Goal: Transaction & Acquisition: Purchase product/service

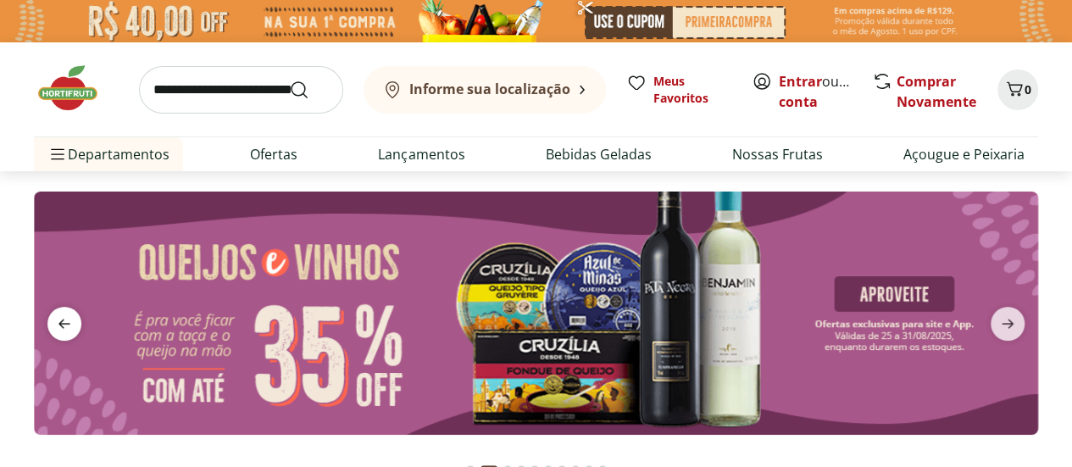
click at [64, 316] on icon "previous" at bounding box center [64, 324] width 20 height 20
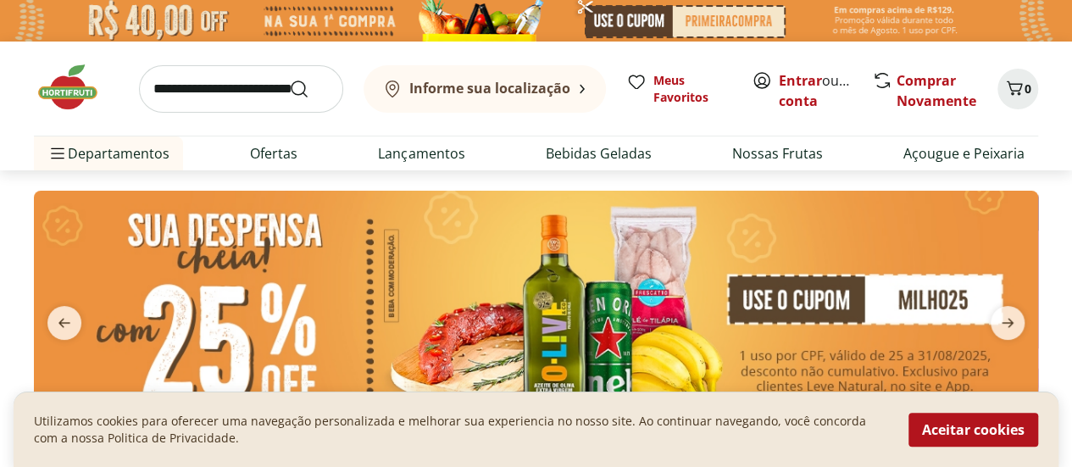
scroll to position [85, 0]
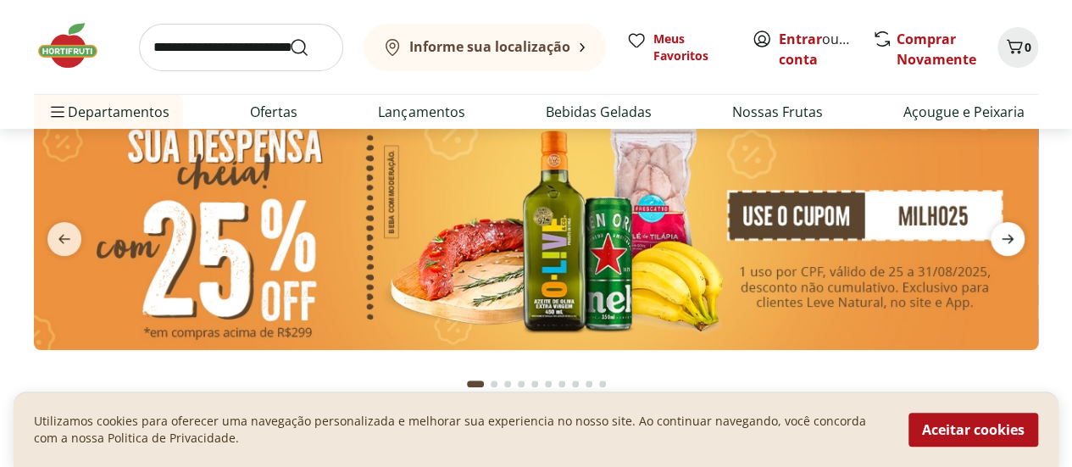
click at [1014, 237] on icon "next" at bounding box center [1008, 239] width 20 height 20
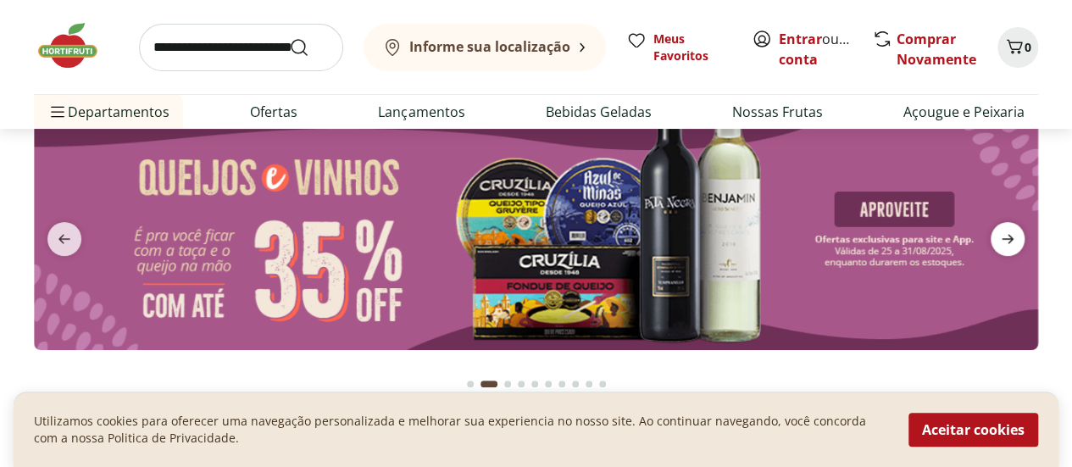
click at [1021, 237] on span "next" at bounding box center [1008, 239] width 34 height 34
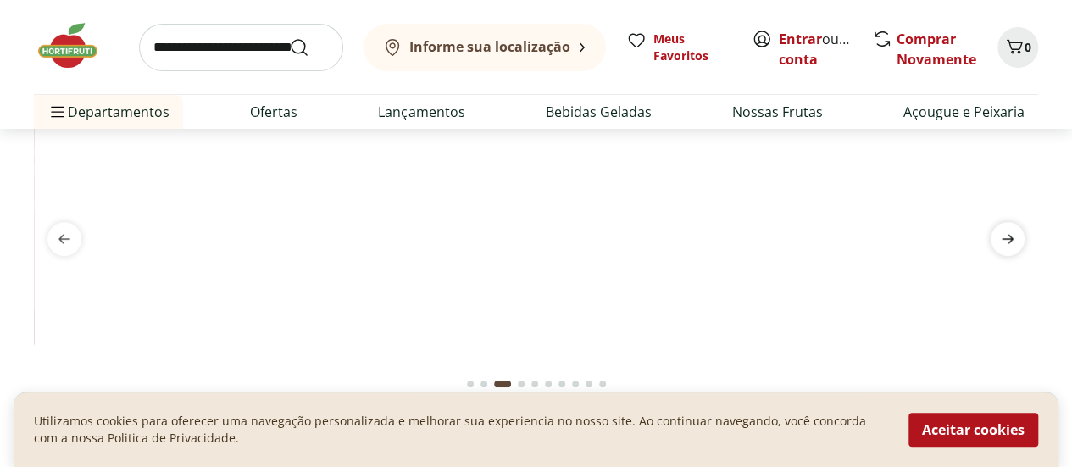
click at [1014, 237] on icon "next" at bounding box center [1008, 239] width 20 height 20
click at [1012, 237] on icon "next" at bounding box center [1008, 238] width 12 height 9
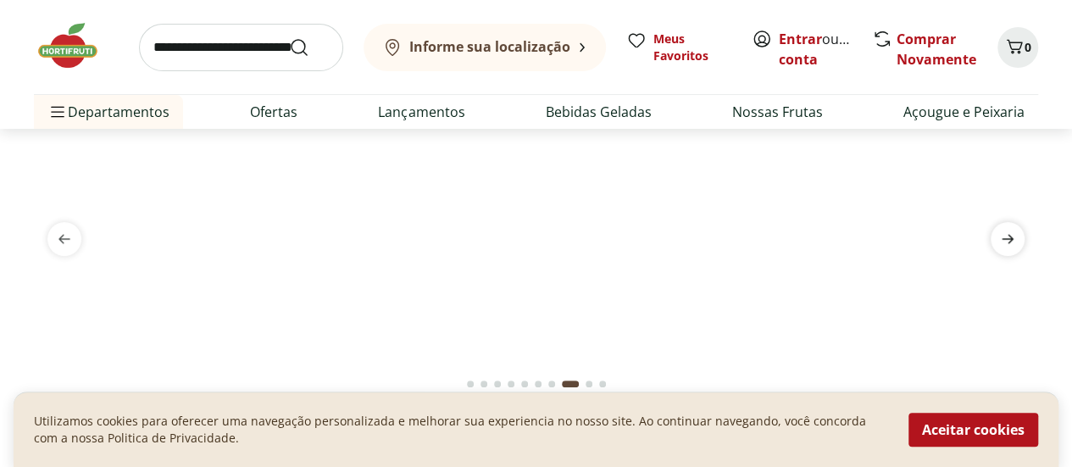
click at [1007, 234] on icon "next" at bounding box center [1008, 239] width 20 height 20
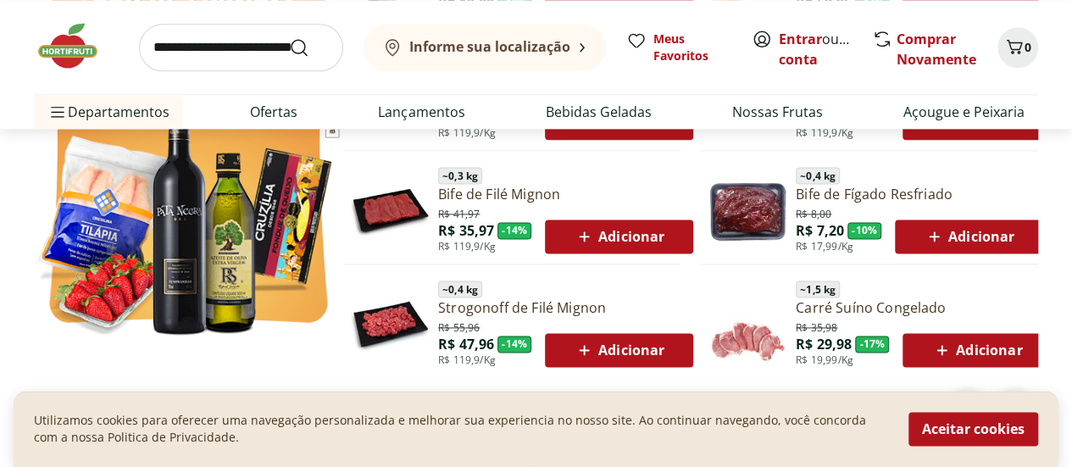
scroll to position [460, 0]
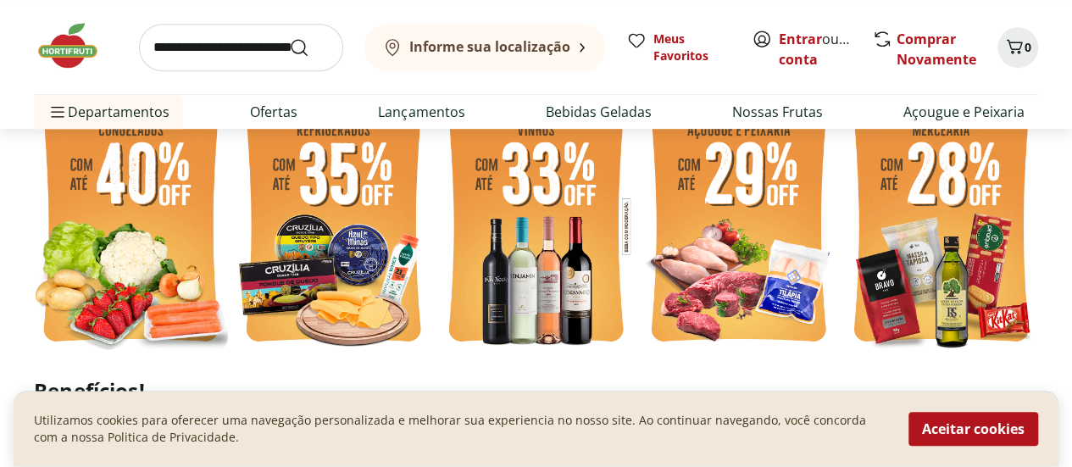
click at [475, 42] on b "Informe sua localização" at bounding box center [489, 46] width 161 height 19
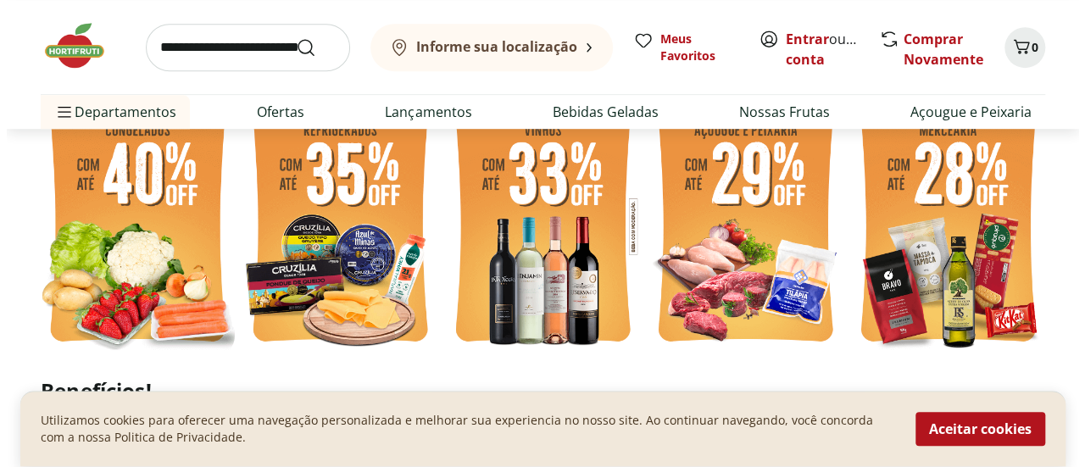
scroll to position [464, 0]
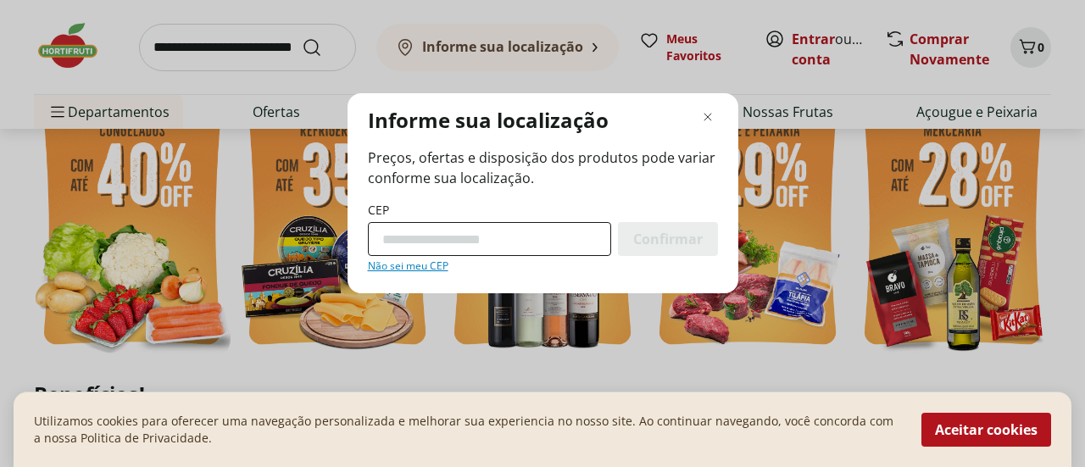
click at [395, 237] on input "CEP" at bounding box center [489, 239] width 243 height 34
type input "*********"
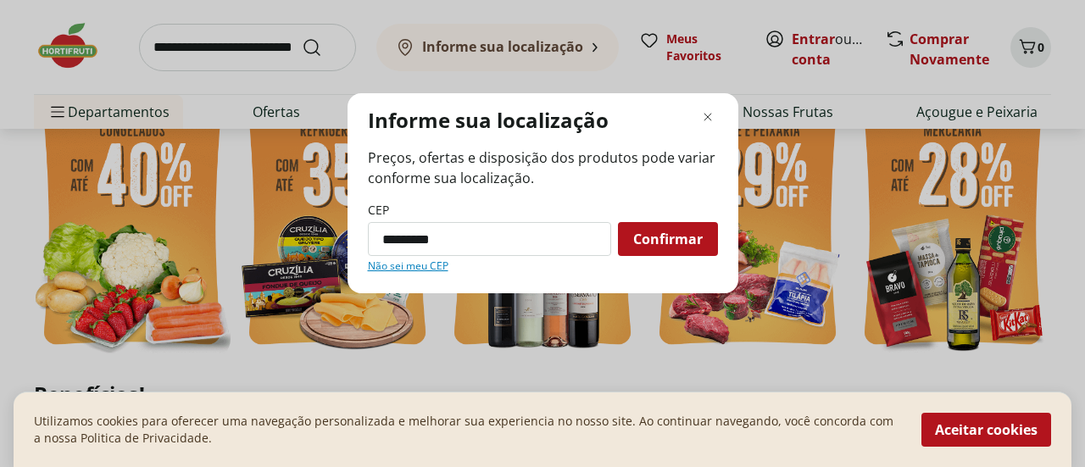
click at [669, 240] on span "Confirmar" at bounding box center [668, 239] width 70 height 14
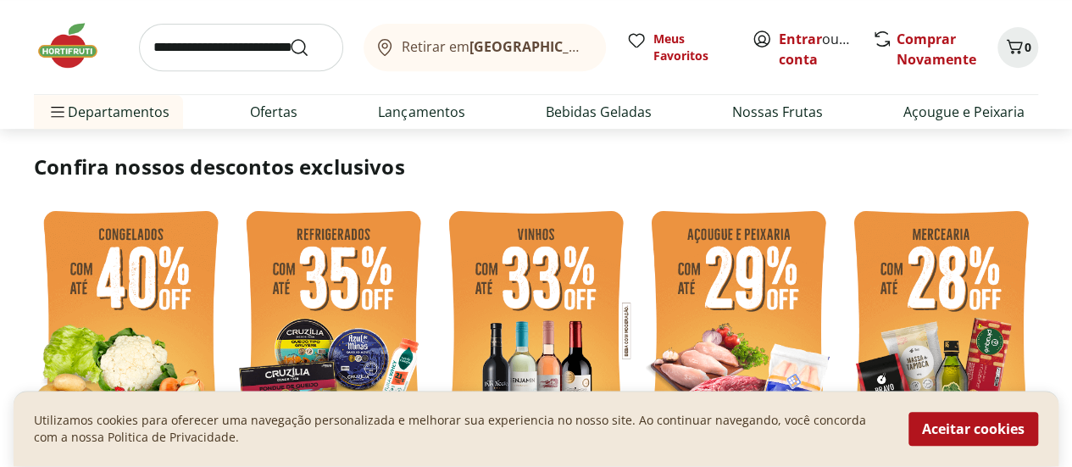
scroll to position [206, 0]
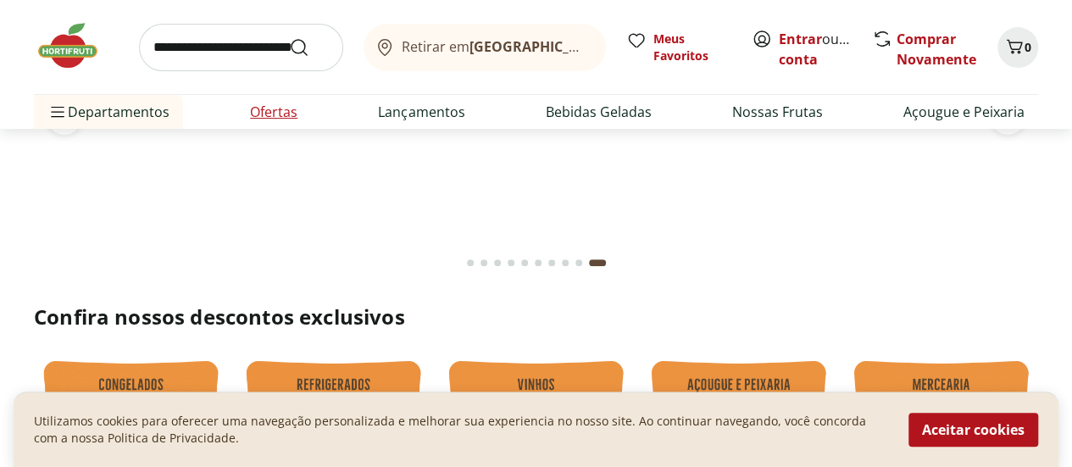
click at [276, 114] on link "Ofertas" at bounding box center [273, 112] width 47 height 20
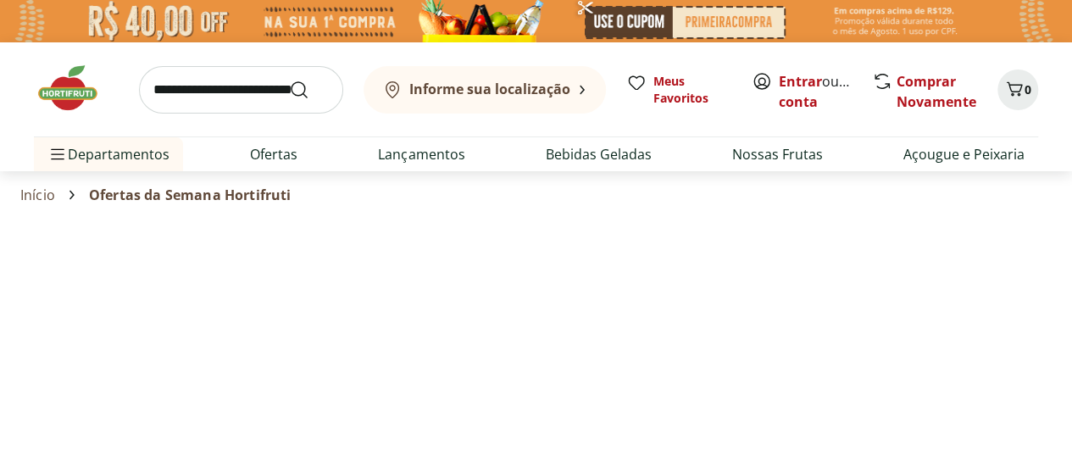
select select "**********"
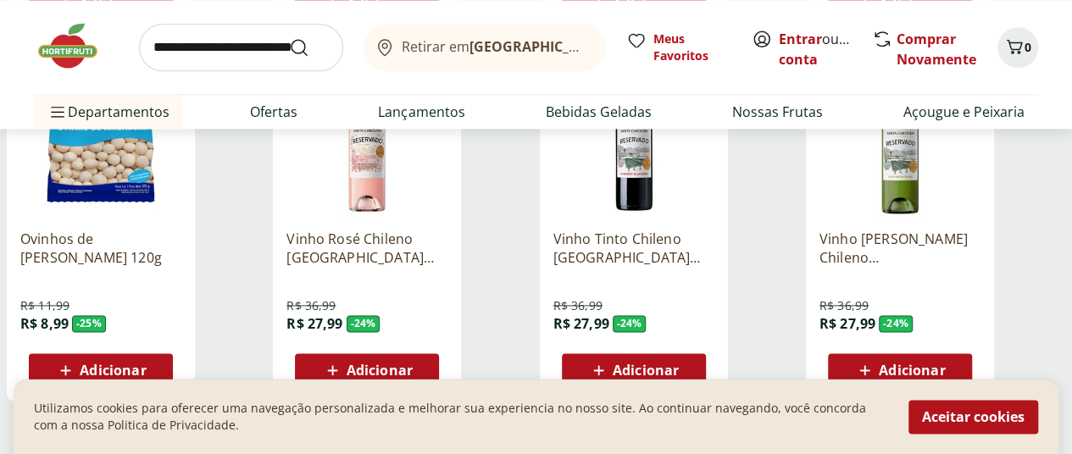
scroll to position [1187, 0]
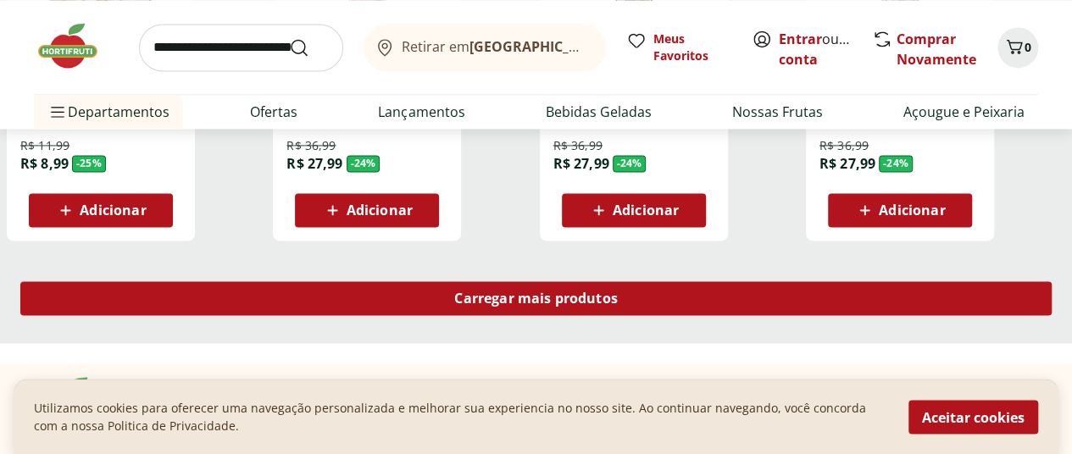
click at [618, 292] on span "Carregar mais produtos" at bounding box center [536, 299] width 164 height 14
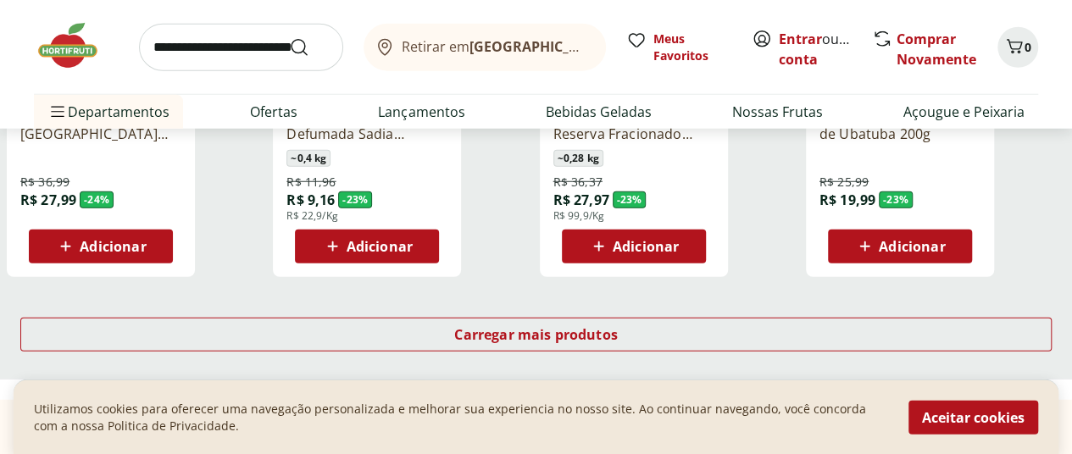
scroll to position [2289, 0]
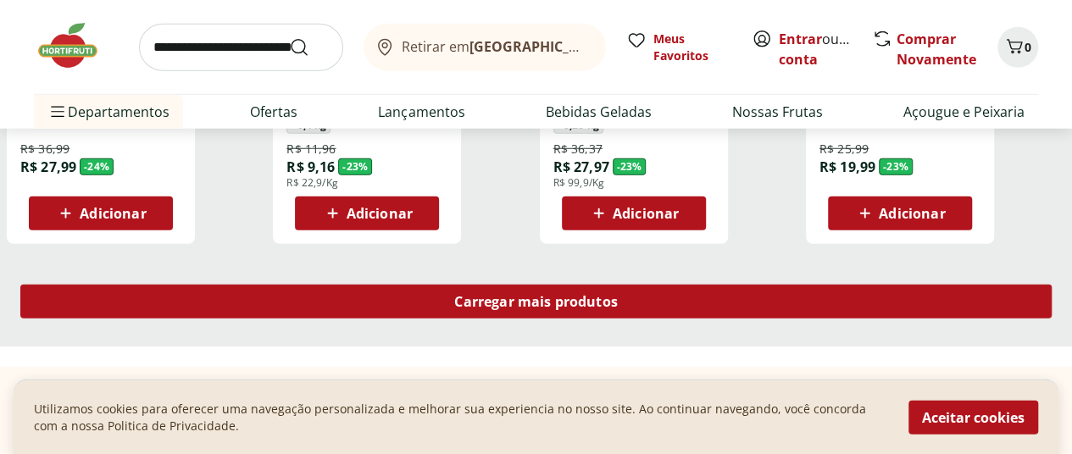
click at [618, 295] on span "Carregar mais produtos" at bounding box center [536, 302] width 164 height 14
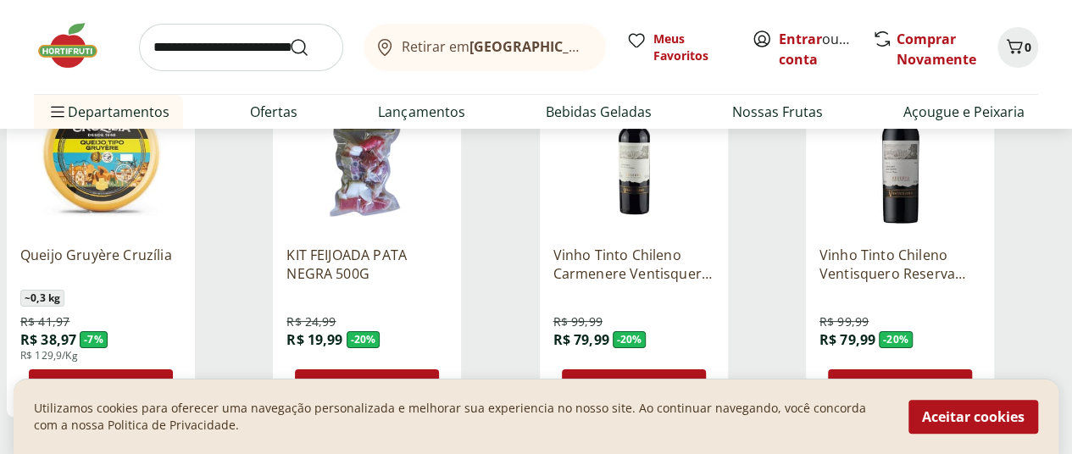
scroll to position [3391, 0]
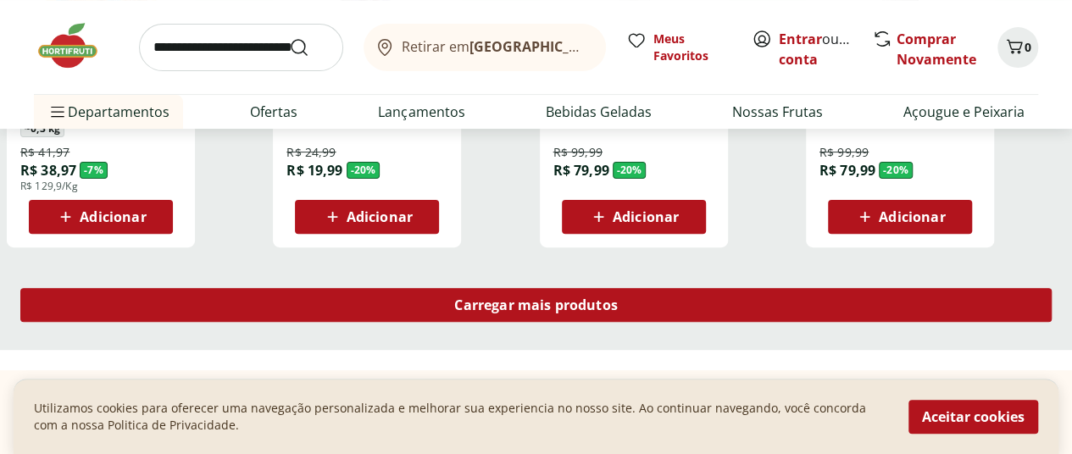
click at [616, 298] on span "Carregar mais produtos" at bounding box center [536, 305] width 164 height 14
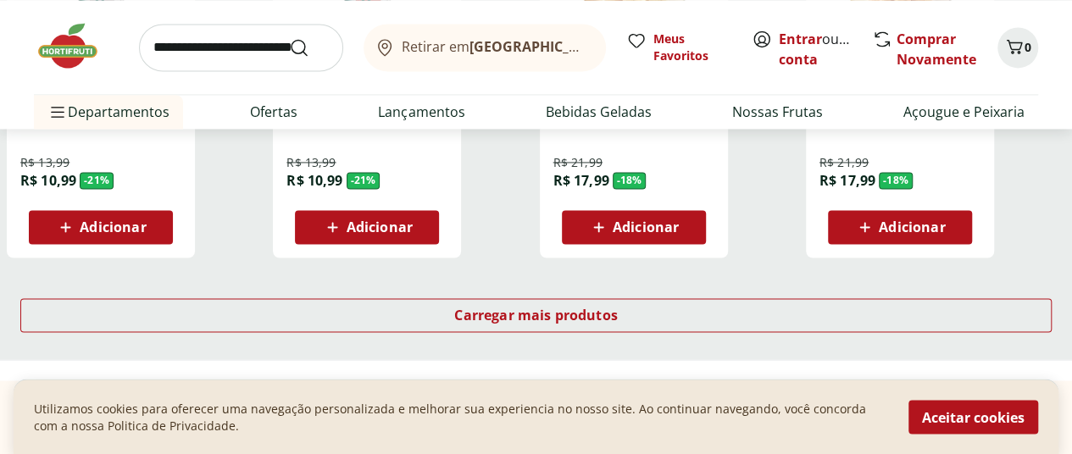
scroll to position [4493, 0]
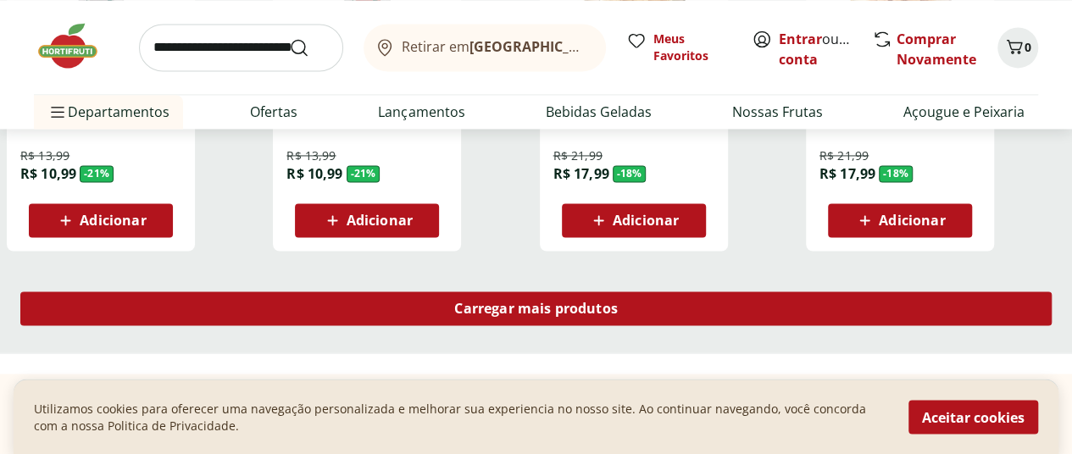
click at [610, 302] on span "Carregar mais produtos" at bounding box center [536, 309] width 164 height 14
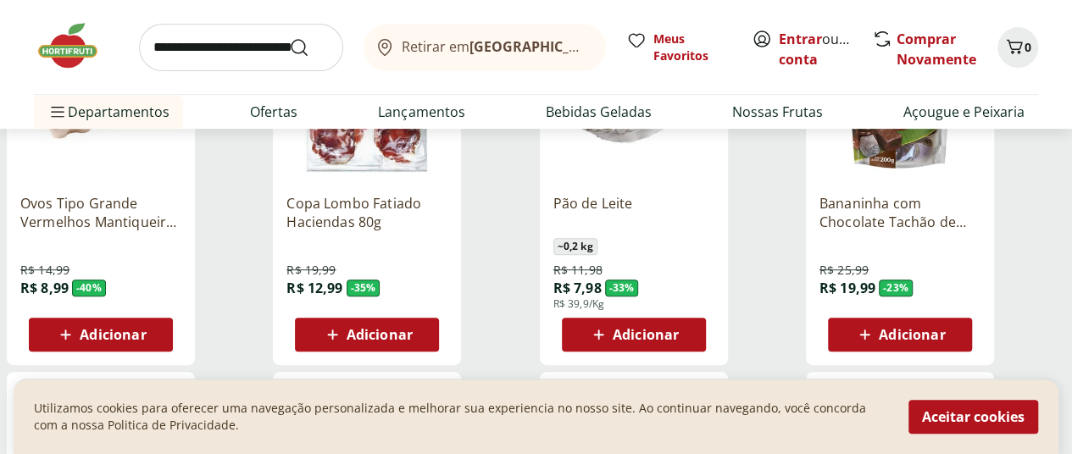
scroll to position [0, 0]
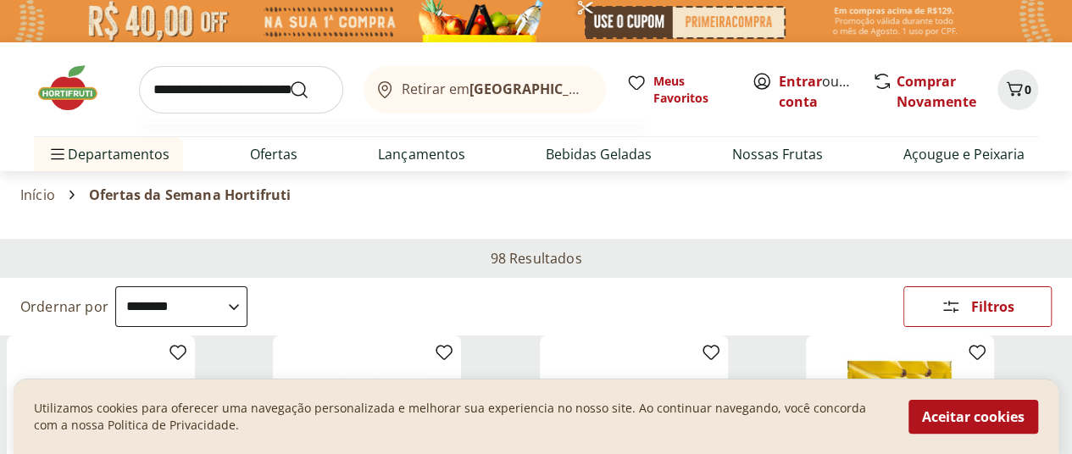
click at [214, 97] on input "search" at bounding box center [241, 89] width 204 height 47
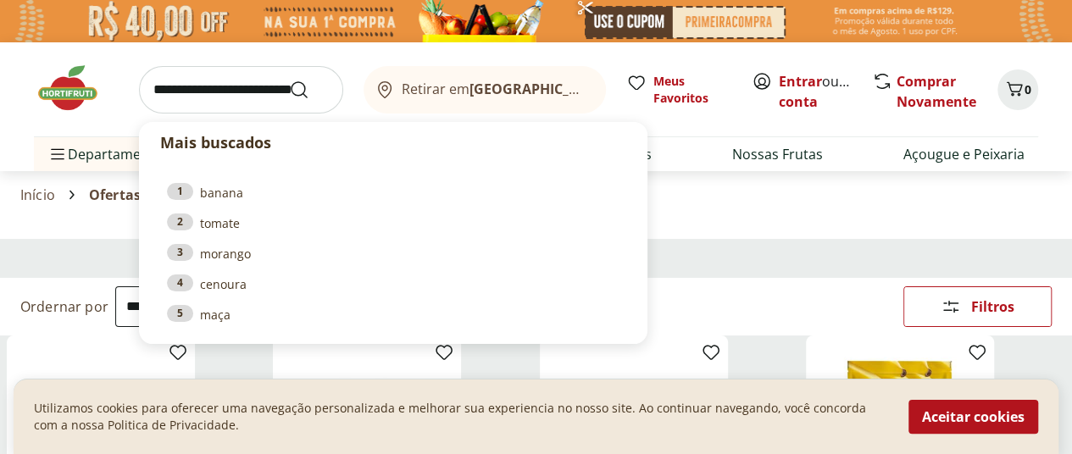
paste input "**********"
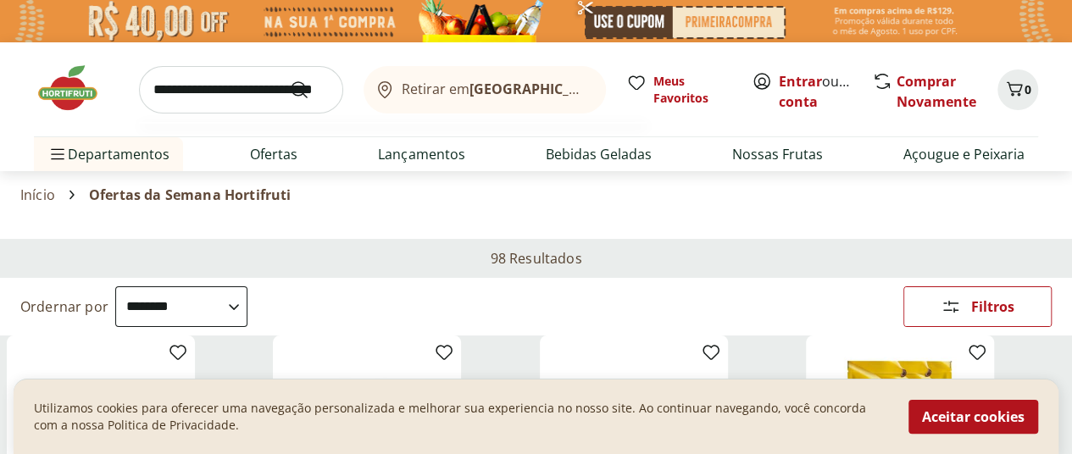
scroll to position [0, 12]
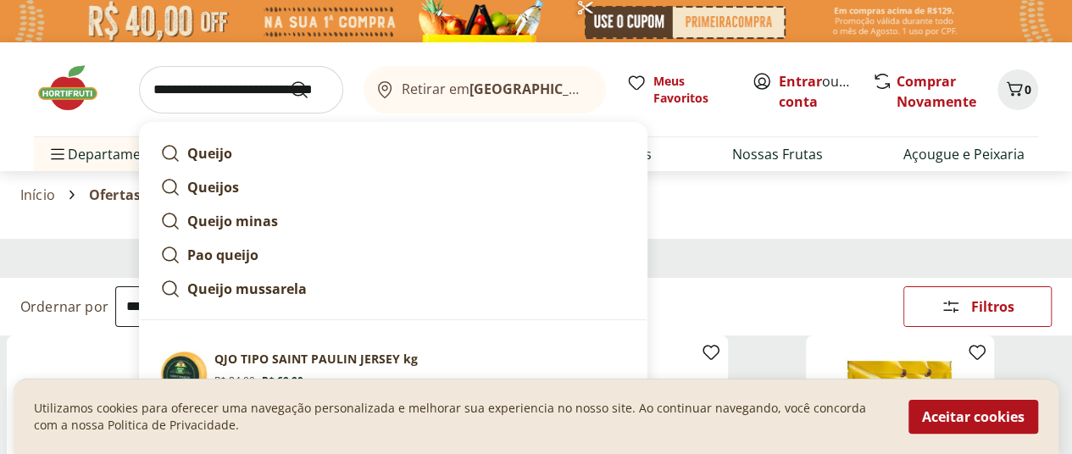
type input "**********"
click at [289, 80] on button "Submit Search" at bounding box center [309, 90] width 41 height 20
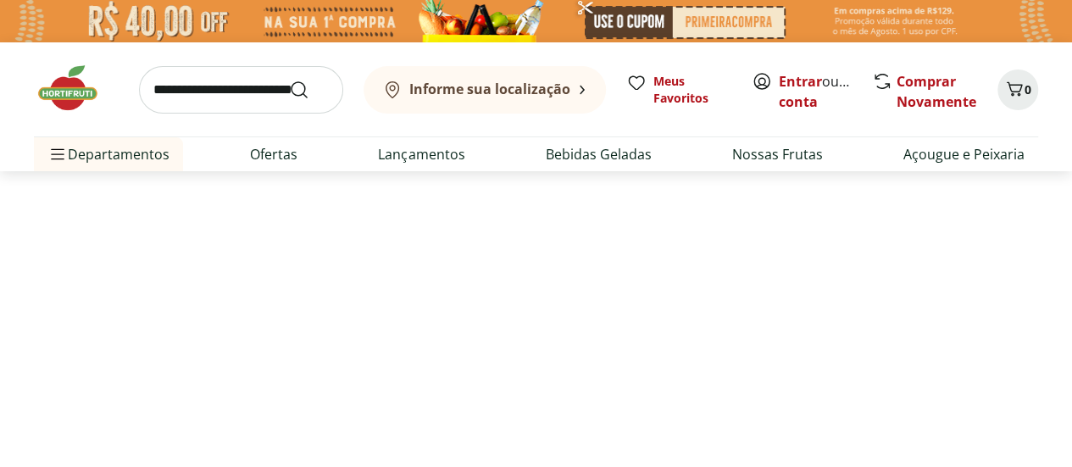
select select "**********"
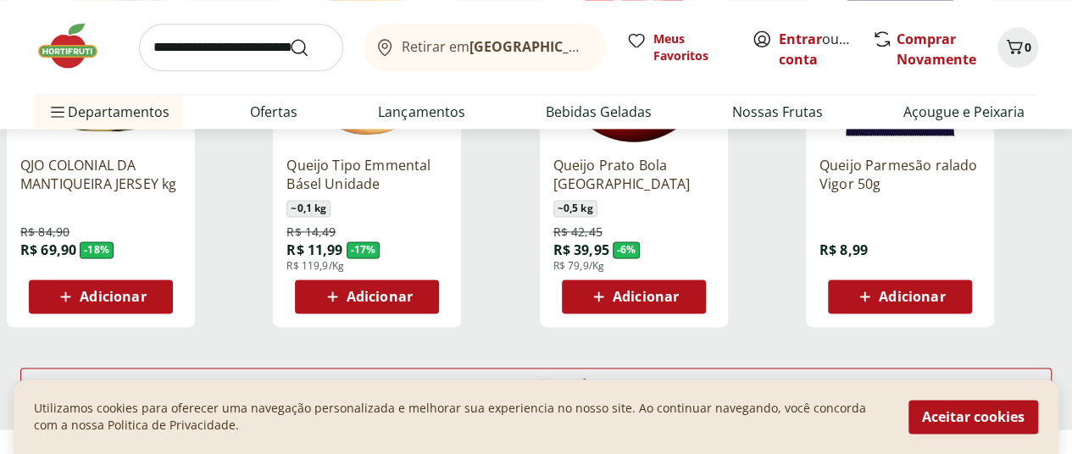
scroll to position [1017, 0]
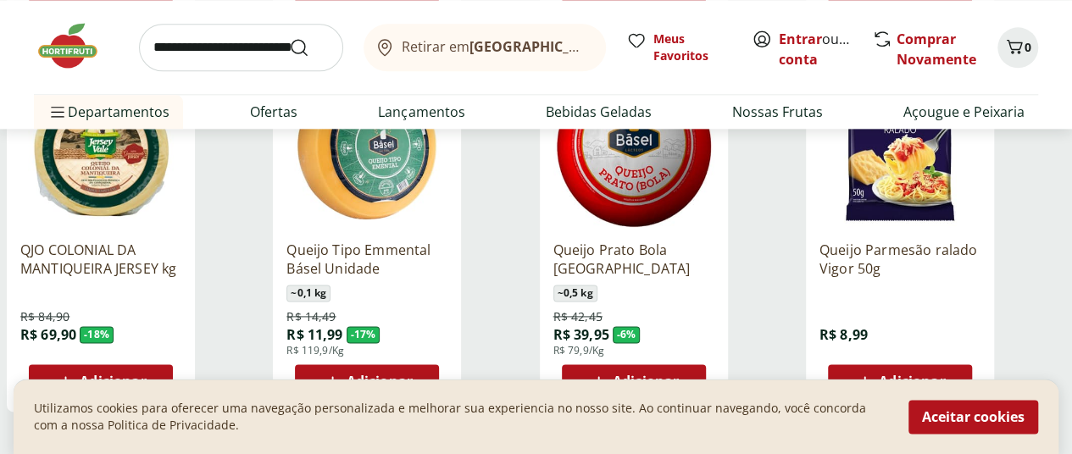
click at [181, 278] on p "QJO COLONIAL DA MANTIQUEIRA JERSEY kg" at bounding box center [100, 259] width 161 height 37
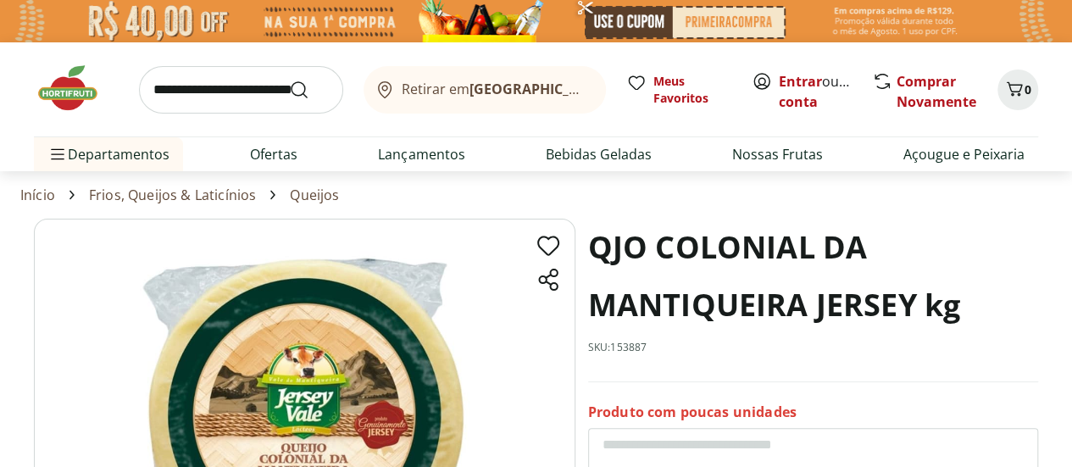
scroll to position [85, 0]
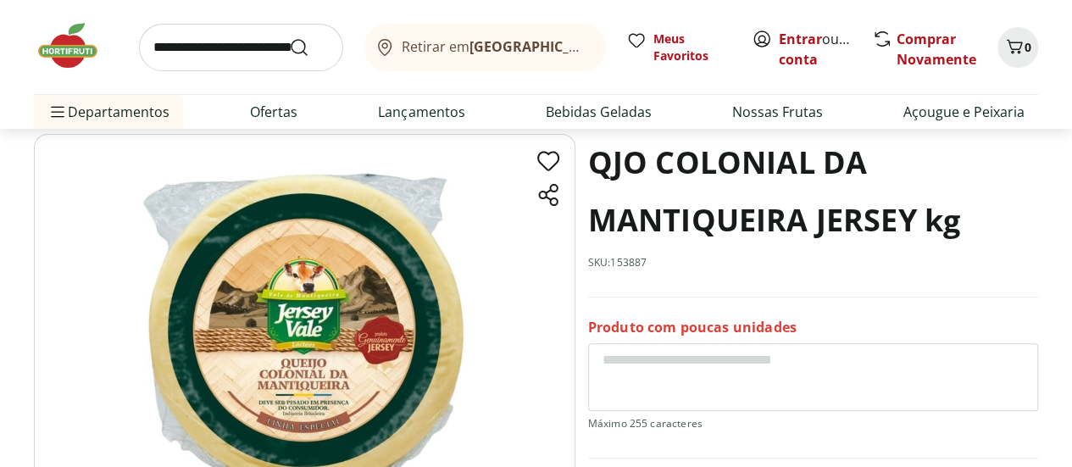
click at [283, 403] on img at bounding box center [305, 323] width 542 height 379
click at [357, 343] on img at bounding box center [305, 323] width 542 height 379
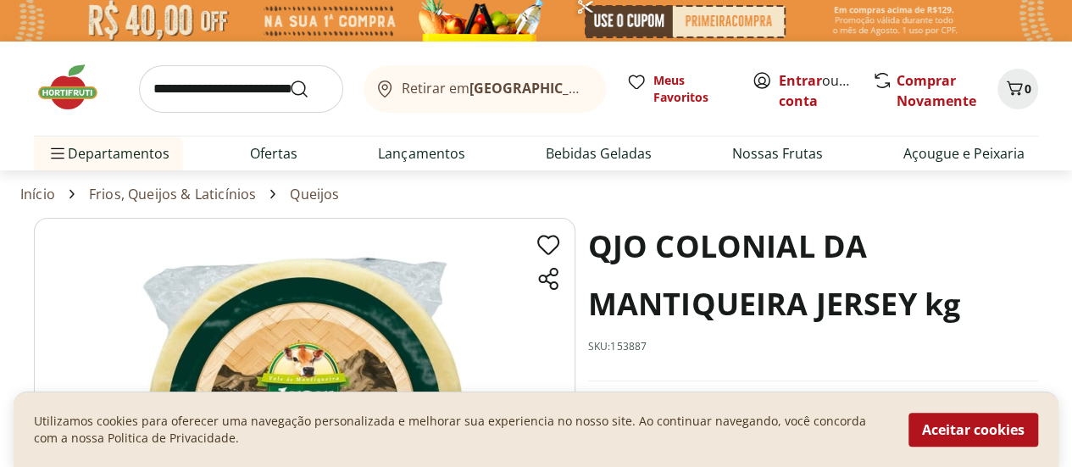
scroll to position [0, 0]
